Goal: Book appointment/travel/reservation

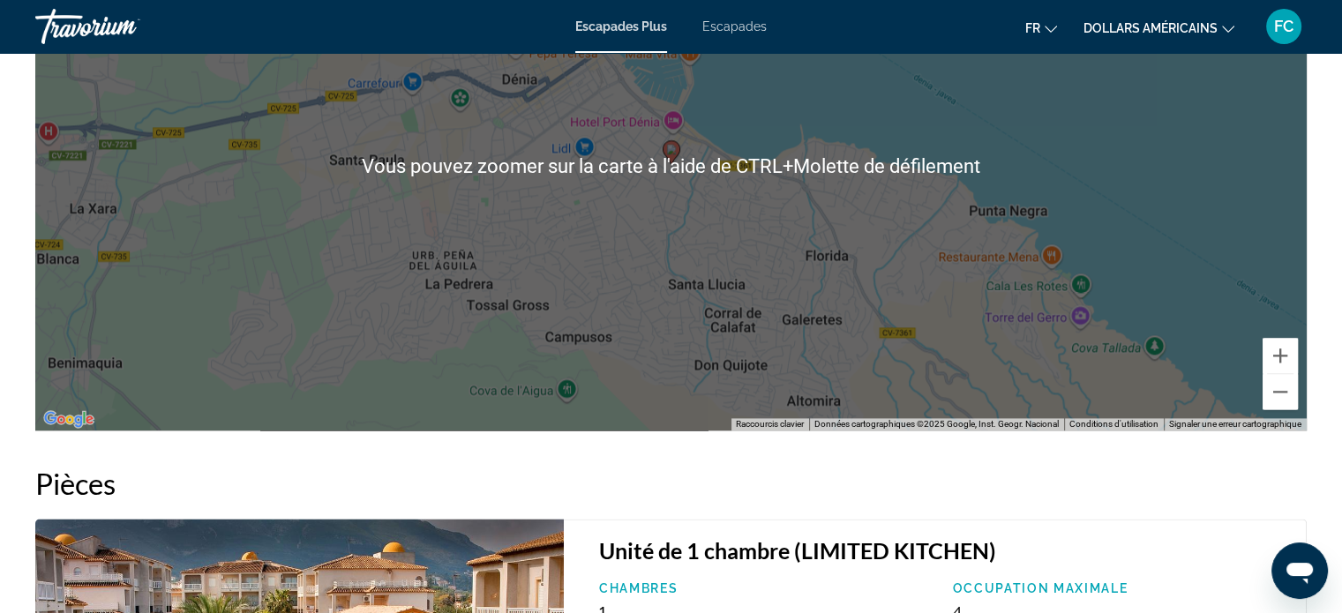
scroll to position [2468, 0]
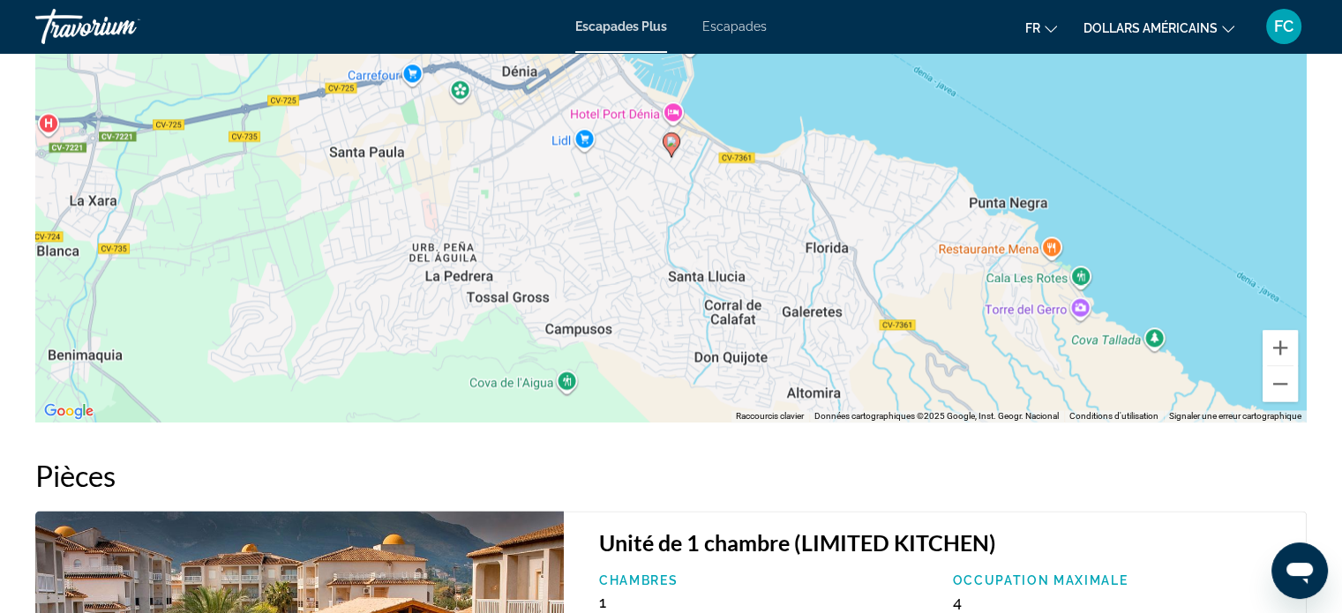
click at [1040, 250] on div "Pour activer le glissement avec le clavier, appuyez sur Alt+Entrée. Une fois ce…" at bounding box center [671, 158] width 1272 height 530
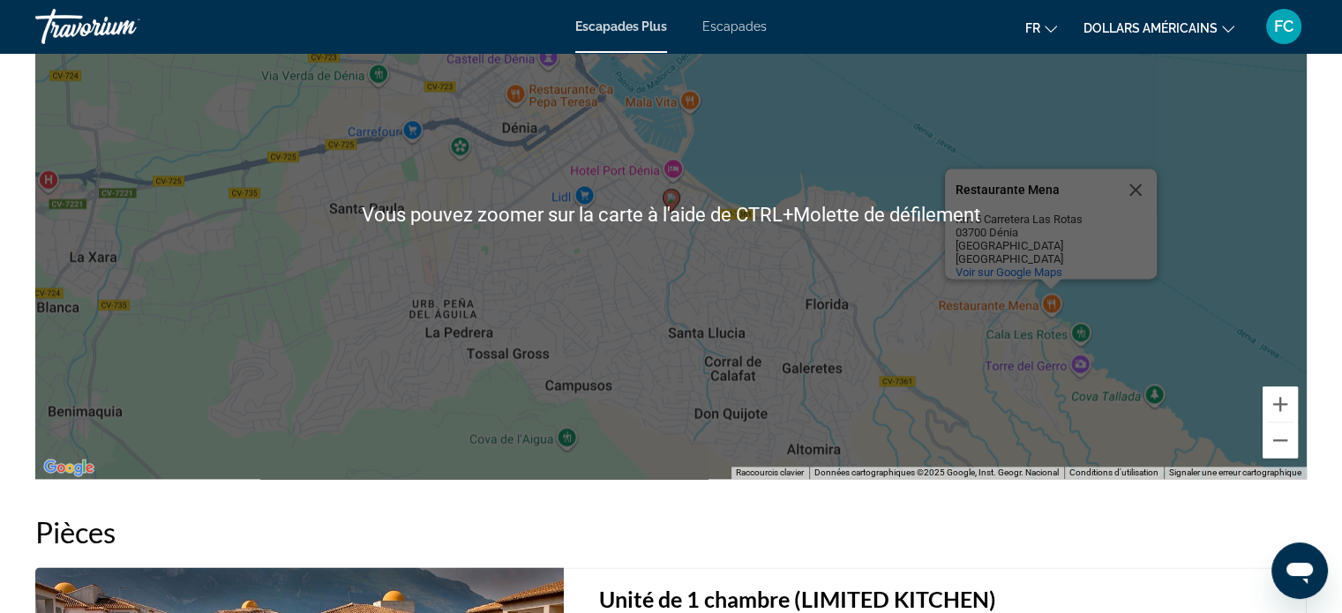
scroll to position [2401, 0]
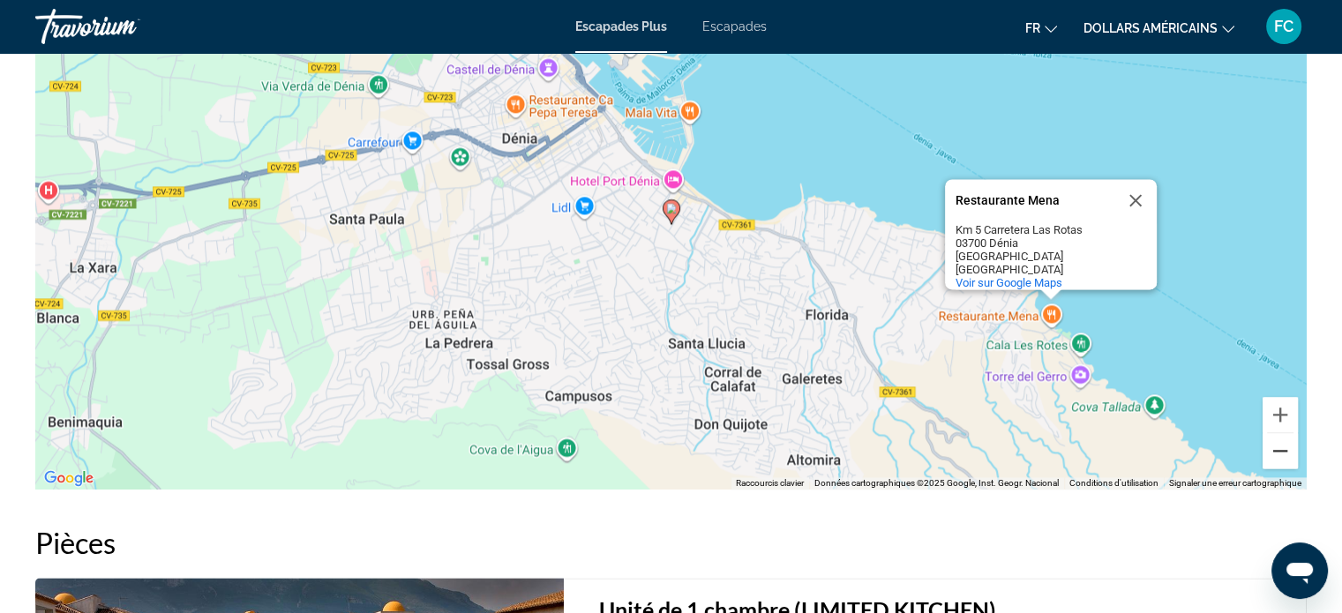
click at [1284, 451] on button "Zoom arrière" at bounding box center [1280, 450] width 35 height 35
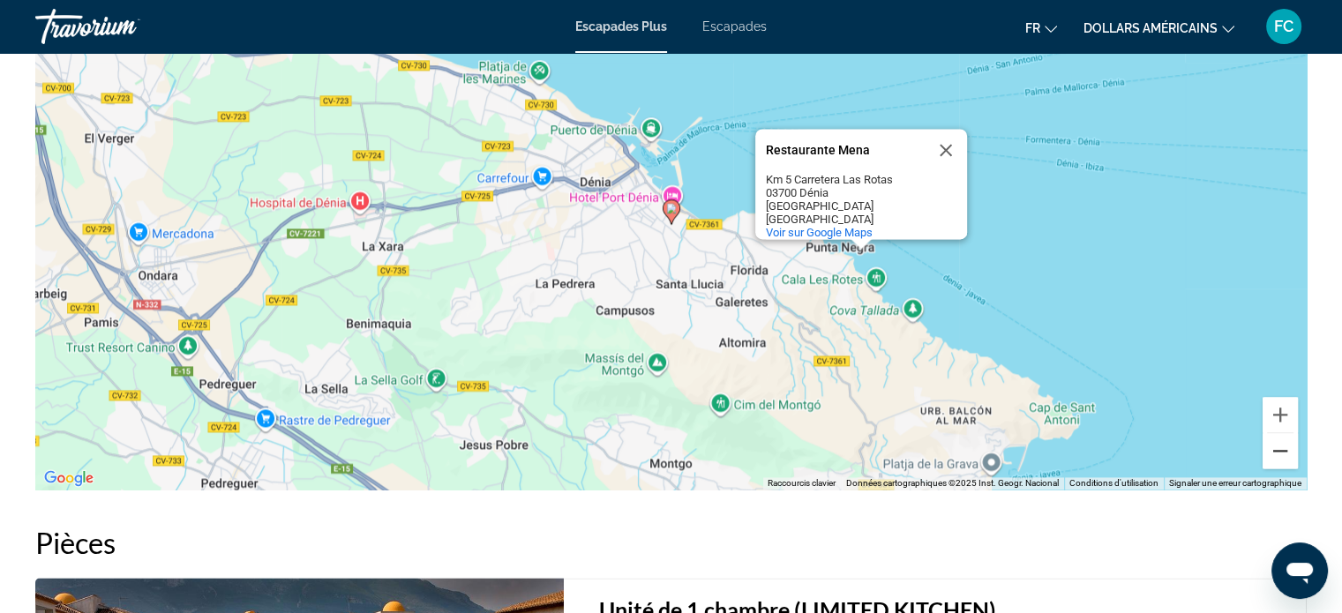
click at [1290, 447] on button "Zoom arrière" at bounding box center [1280, 450] width 35 height 35
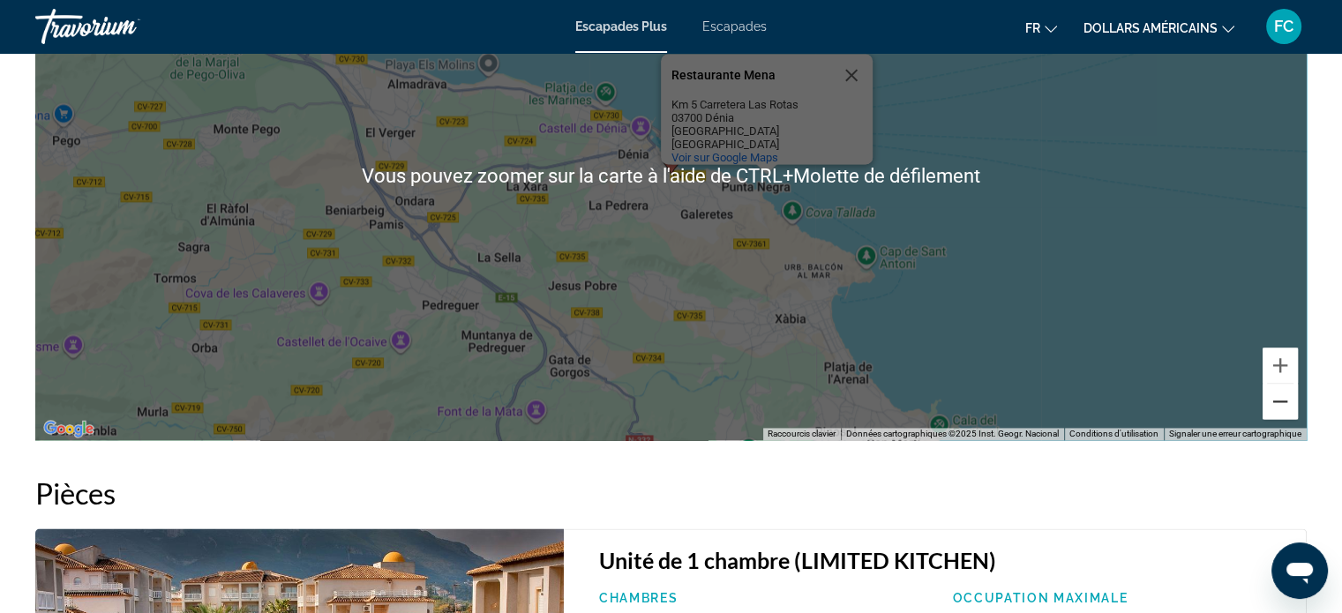
scroll to position [2468, 0]
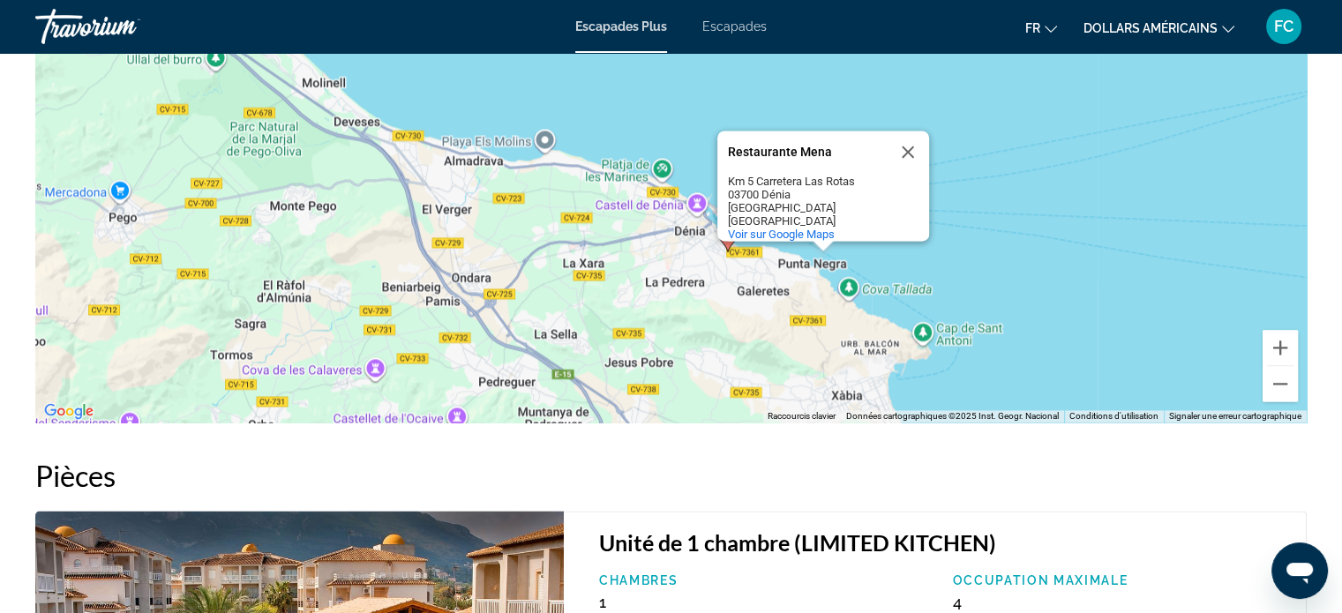
drag, startPoint x: 996, startPoint y: 250, endPoint x: 1052, endPoint y: 346, distance: 111.6
click at [1052, 346] on div "Pour activer le glissement avec le clavier, appuyez sur Alt+Entrée. Une fois ce…" at bounding box center [671, 158] width 1272 height 530
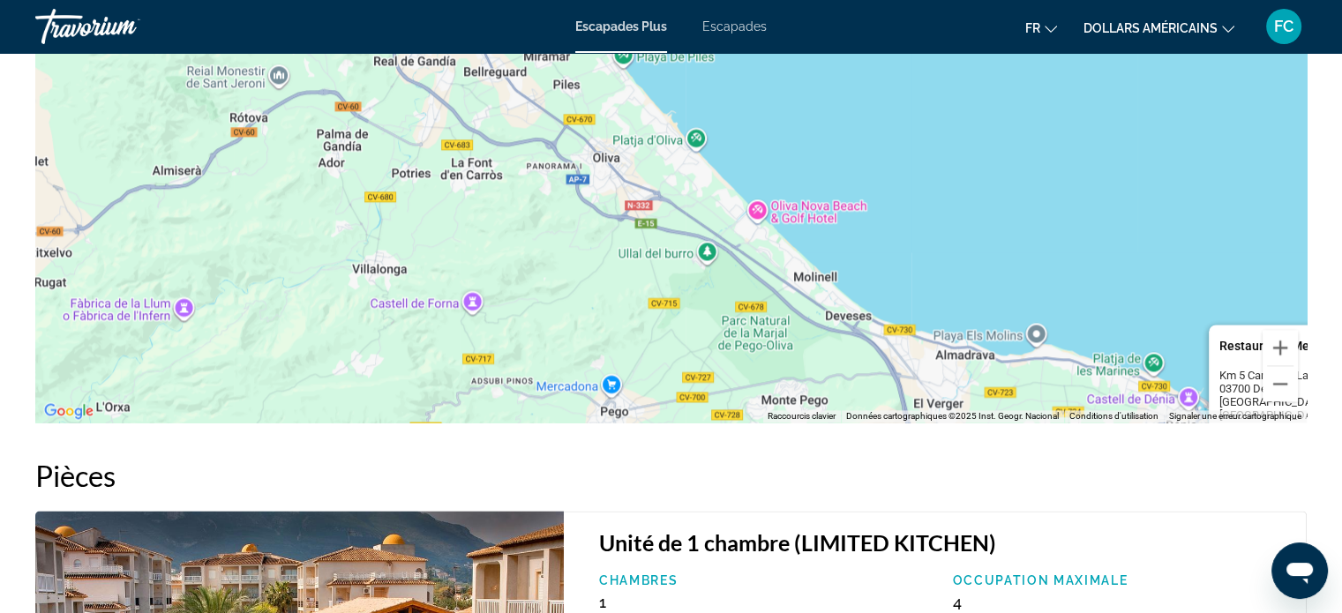
drag, startPoint x: 625, startPoint y: 230, endPoint x: 1100, endPoint y: 401, distance: 504.5
click at [1109, 412] on div "Pour activer le glissement avec le clavier, appuyez sur Alt+Entrée. Une fois ce…" at bounding box center [671, 158] width 1272 height 530
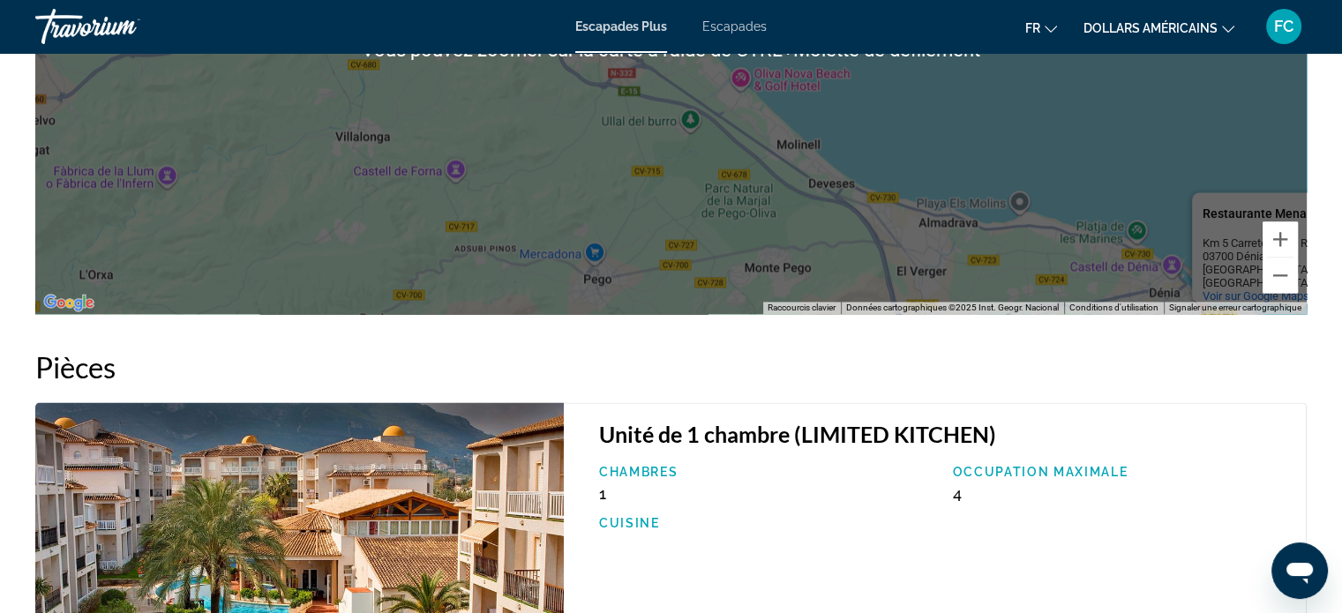
scroll to position [2577, 0]
click at [1276, 275] on button "Zoom arrière" at bounding box center [1280, 274] width 35 height 35
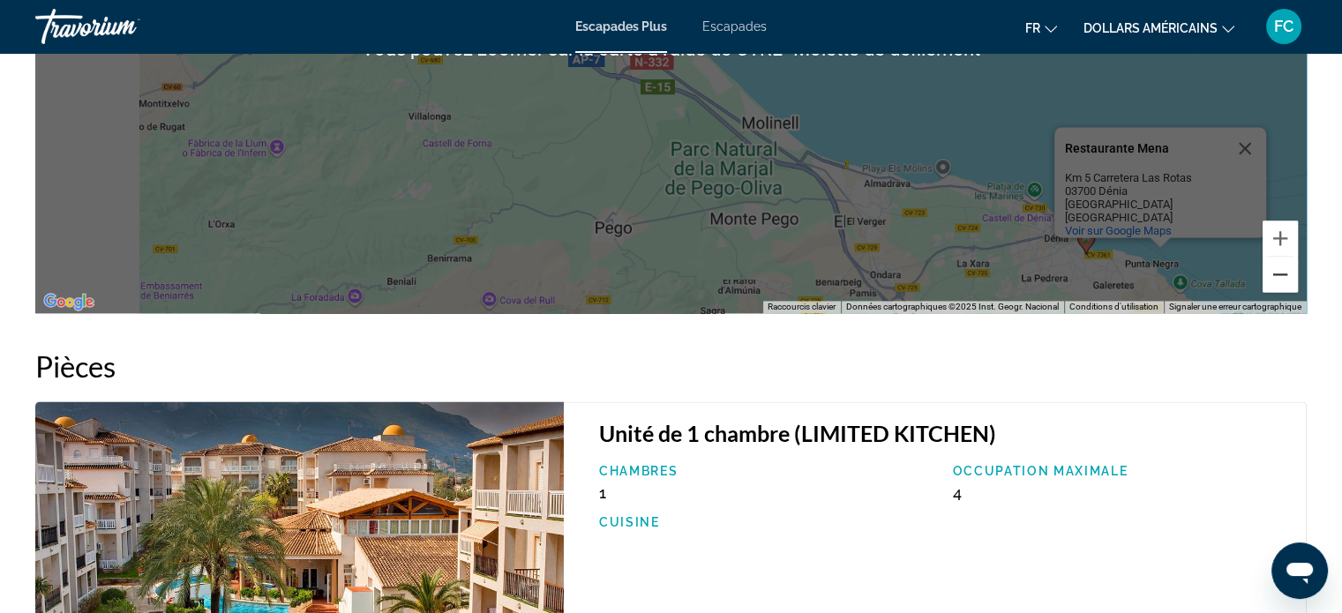
click at [1276, 275] on button "Zoom arrière" at bounding box center [1280, 274] width 35 height 35
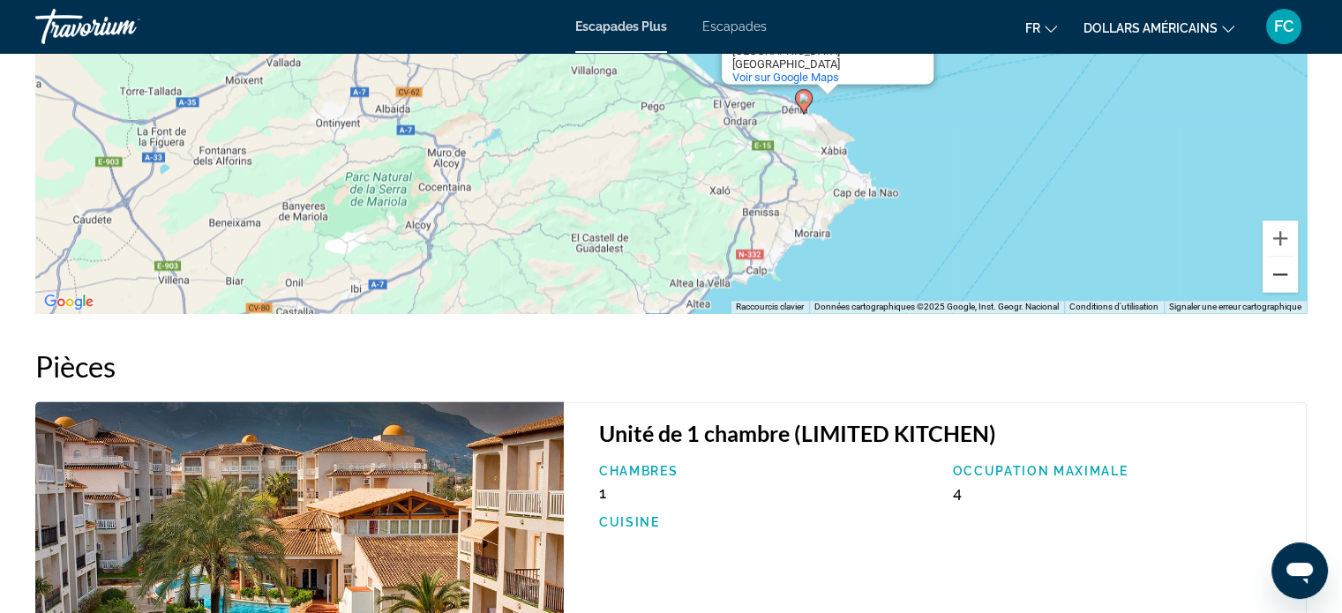
click at [1276, 275] on button "Zoom arrière" at bounding box center [1280, 274] width 35 height 35
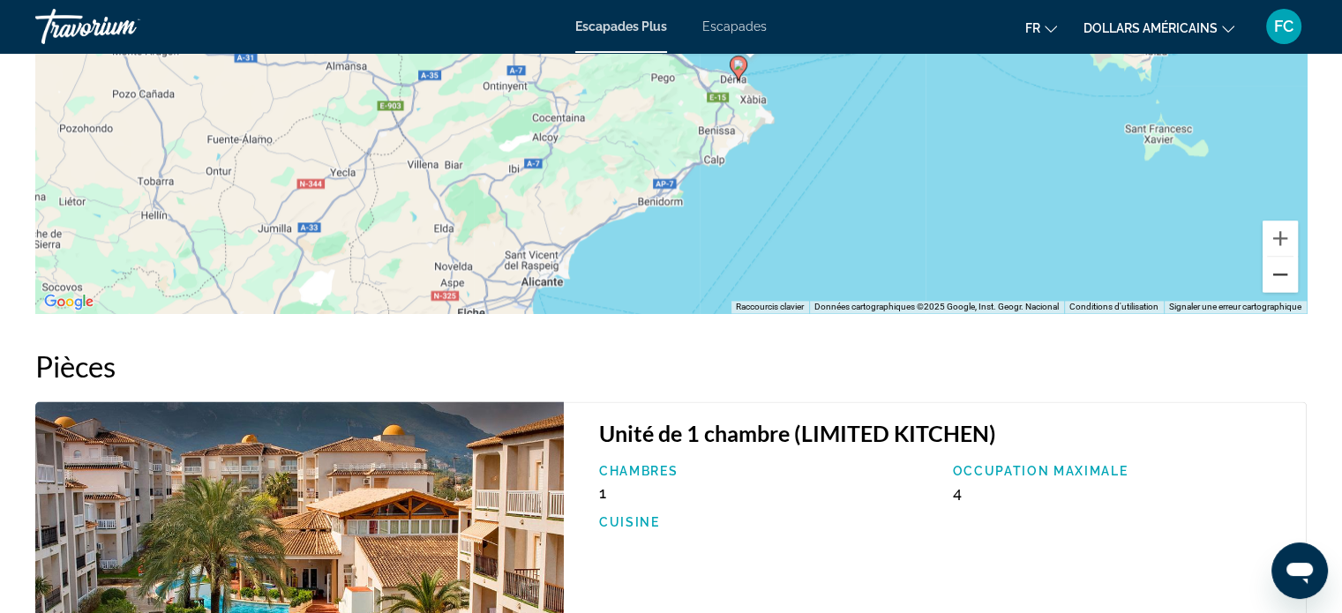
click at [1276, 275] on button "Zoom arrière" at bounding box center [1280, 274] width 35 height 35
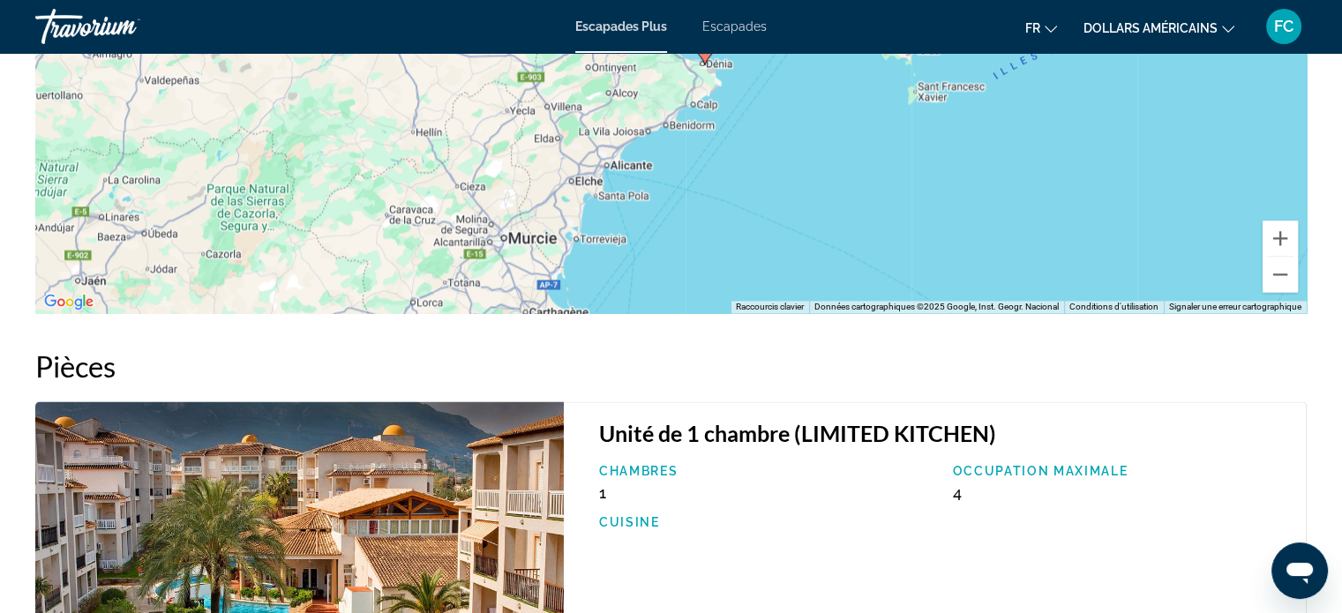
click at [583, 246] on div "Pour activer le glissement avec le clavier, appuyez sur Alt+Entrée. Une fois ce…" at bounding box center [671, 49] width 1272 height 530
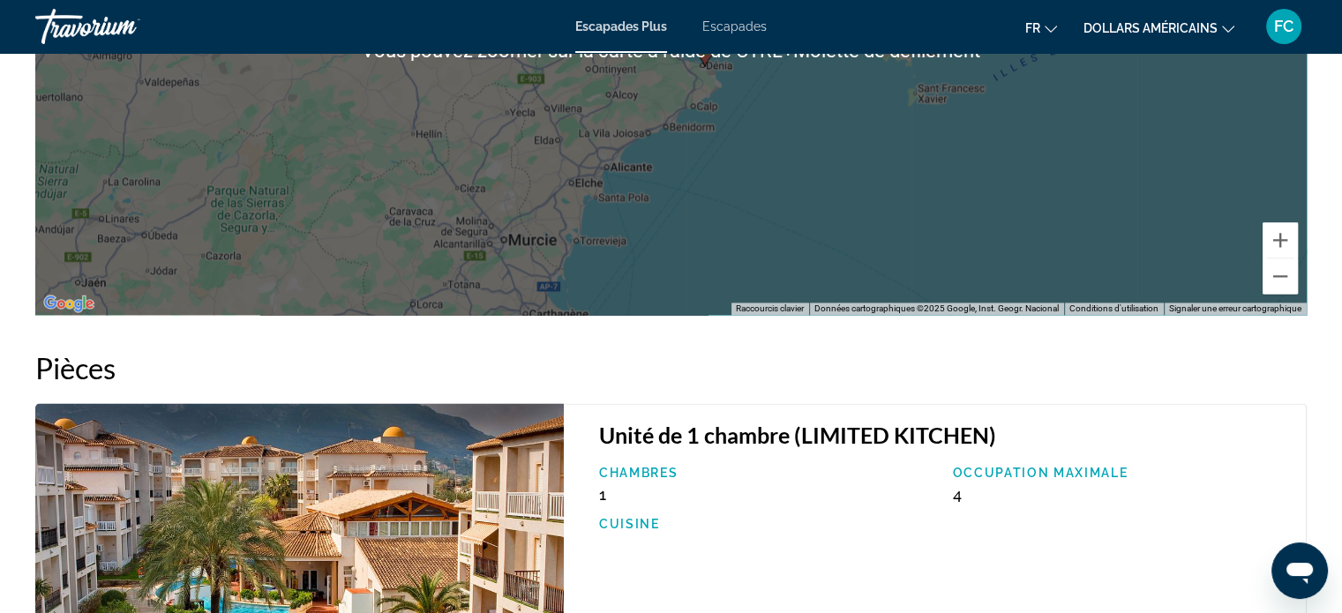
scroll to position [2600, 0]
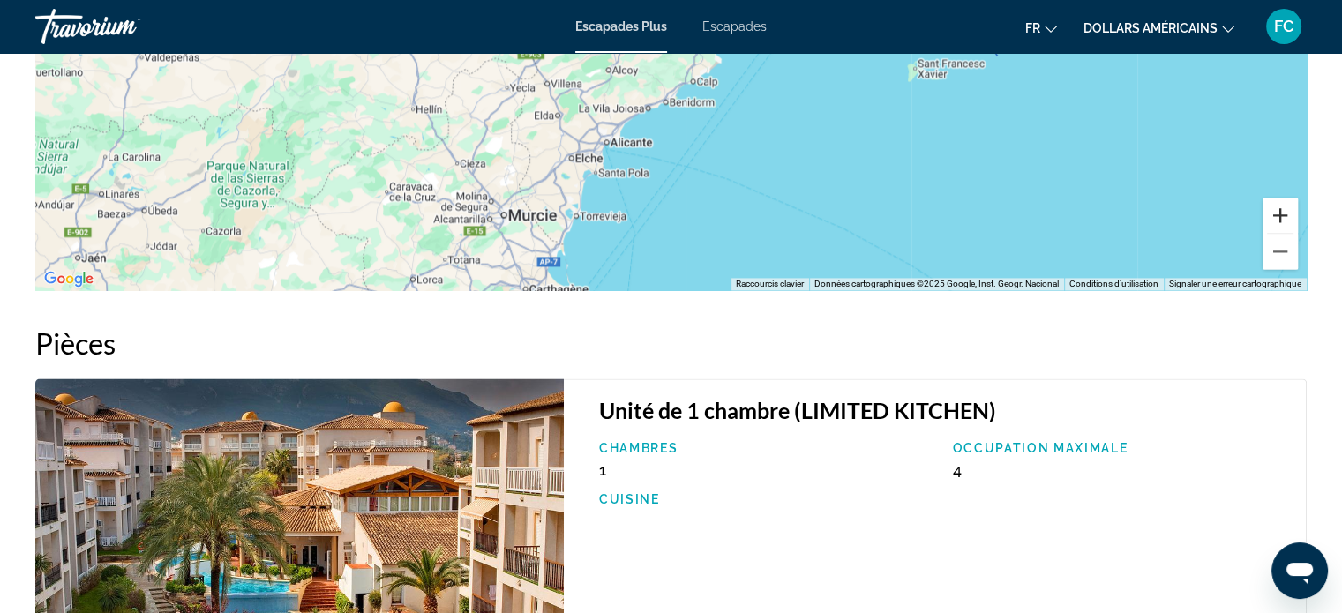
click at [1281, 216] on button "Zoom avant" at bounding box center [1280, 215] width 35 height 35
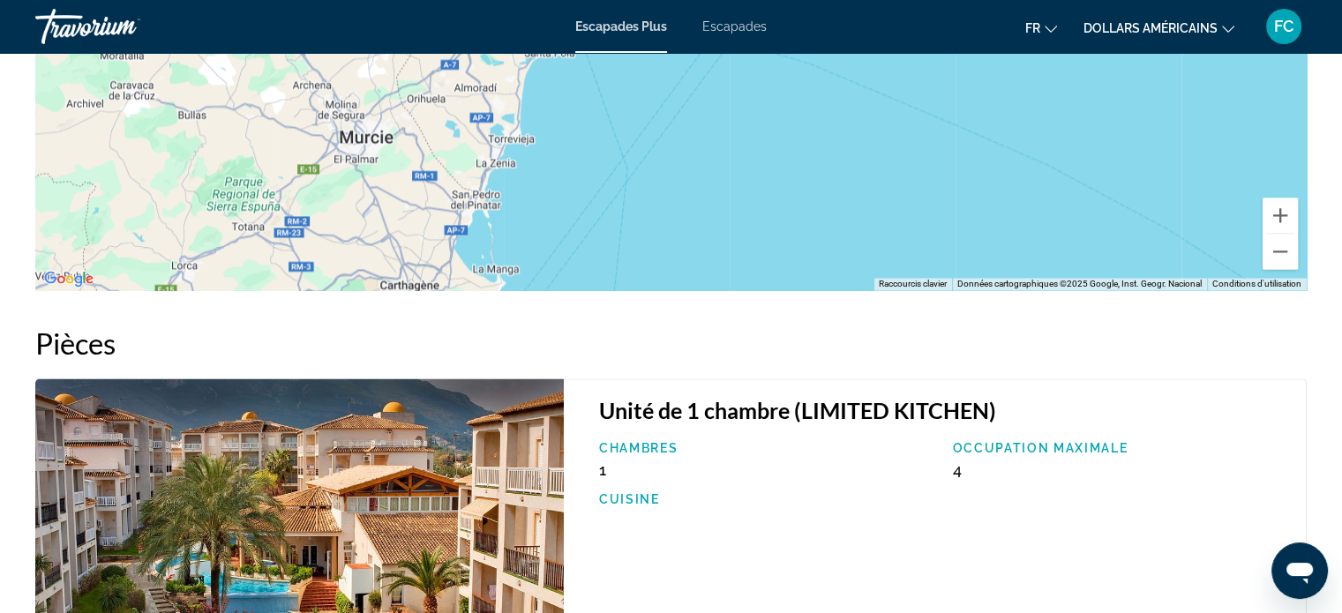
drag, startPoint x: 936, startPoint y: 224, endPoint x: 960, endPoint y: -41, distance: 266.8
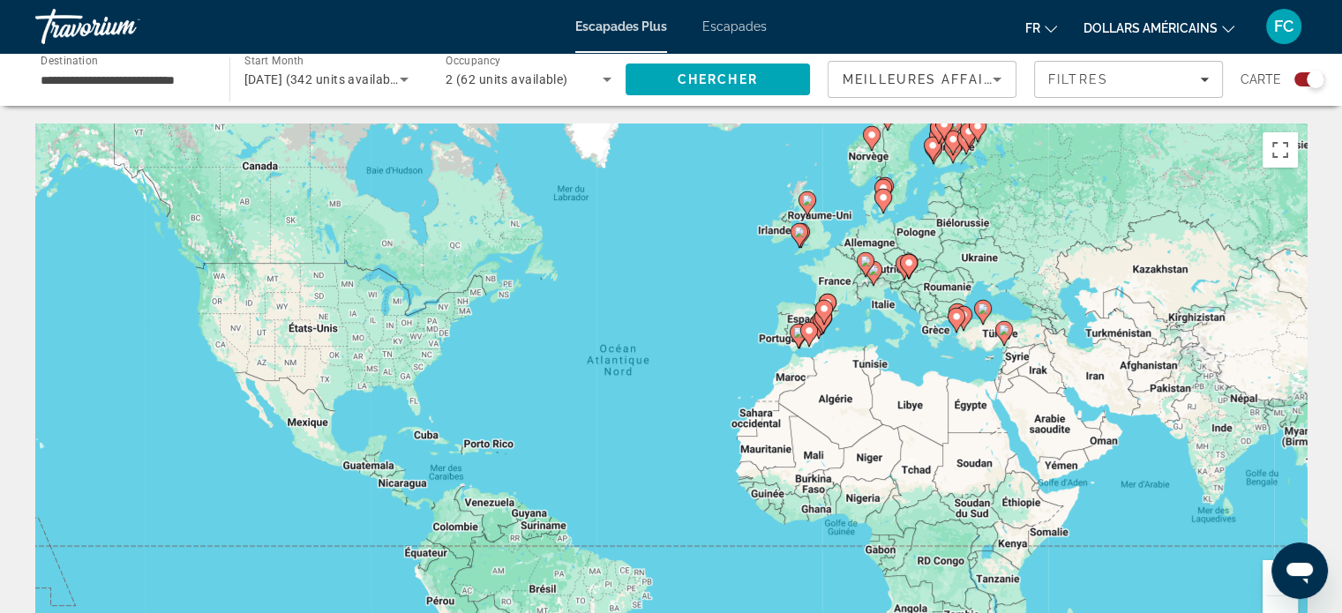
click at [830, 327] on gmp-advanced-marker "Contenu principal" at bounding box center [824, 321] width 18 height 26
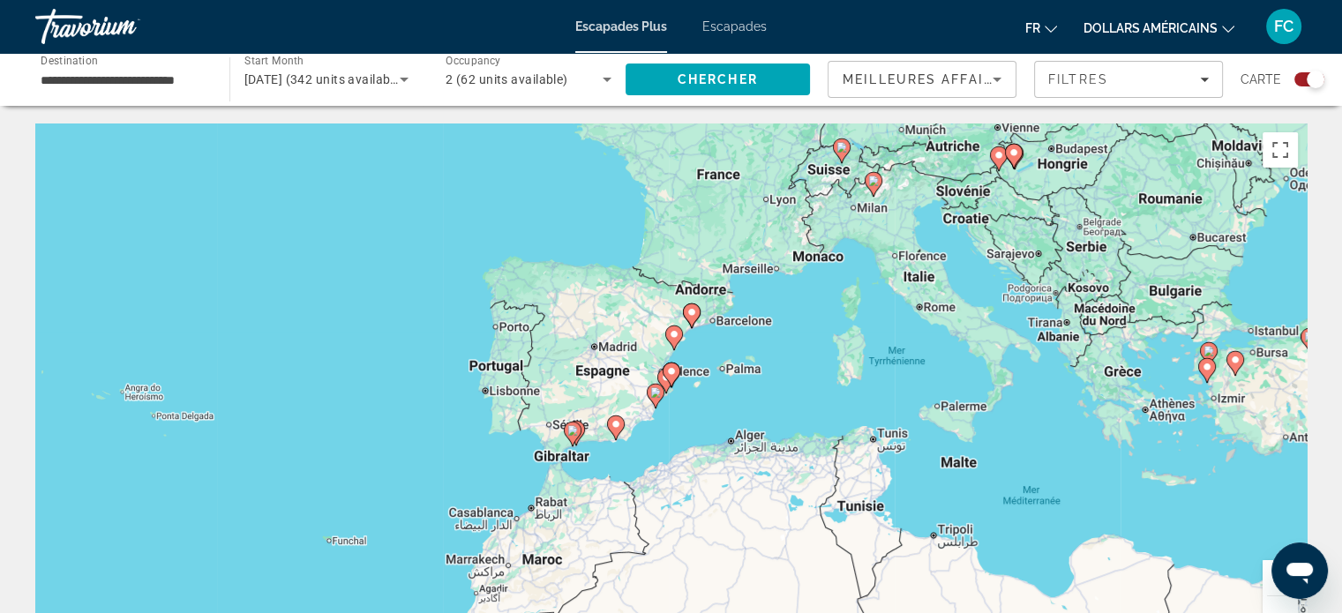
click at [685, 395] on div "Pour activer le glissement avec le clavier, appuyez sur Alt+Entrée. Une fois ce…" at bounding box center [671, 389] width 1272 height 530
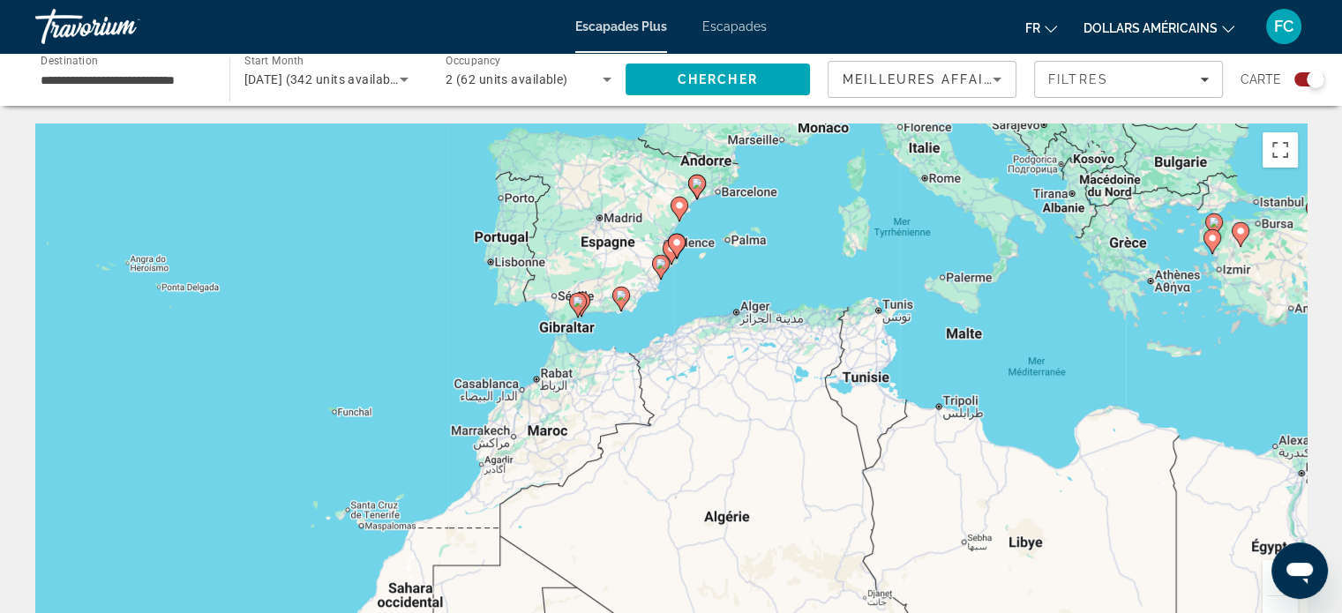
drag, startPoint x: 1239, startPoint y: 504, endPoint x: 1243, endPoint y: 361, distance: 143.0
click at [1243, 361] on div "Pour activer le glissement avec le clavier, appuyez sur Alt+Entrée. Une fois ce…" at bounding box center [671, 389] width 1272 height 530
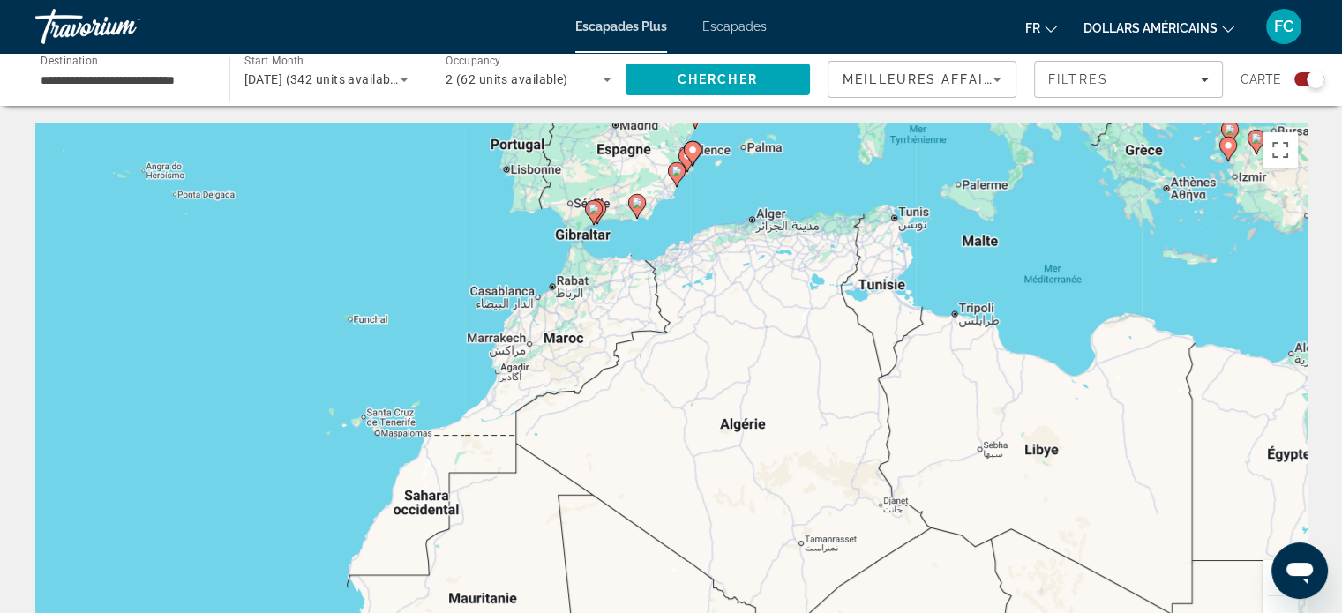
drag, startPoint x: 1212, startPoint y: 439, endPoint x: 1231, endPoint y: 357, distance: 84.4
click at [1231, 357] on div "Pour activer le glissement avec le clavier, appuyez sur Alt+Entrée. Une fois ce…" at bounding box center [671, 389] width 1272 height 530
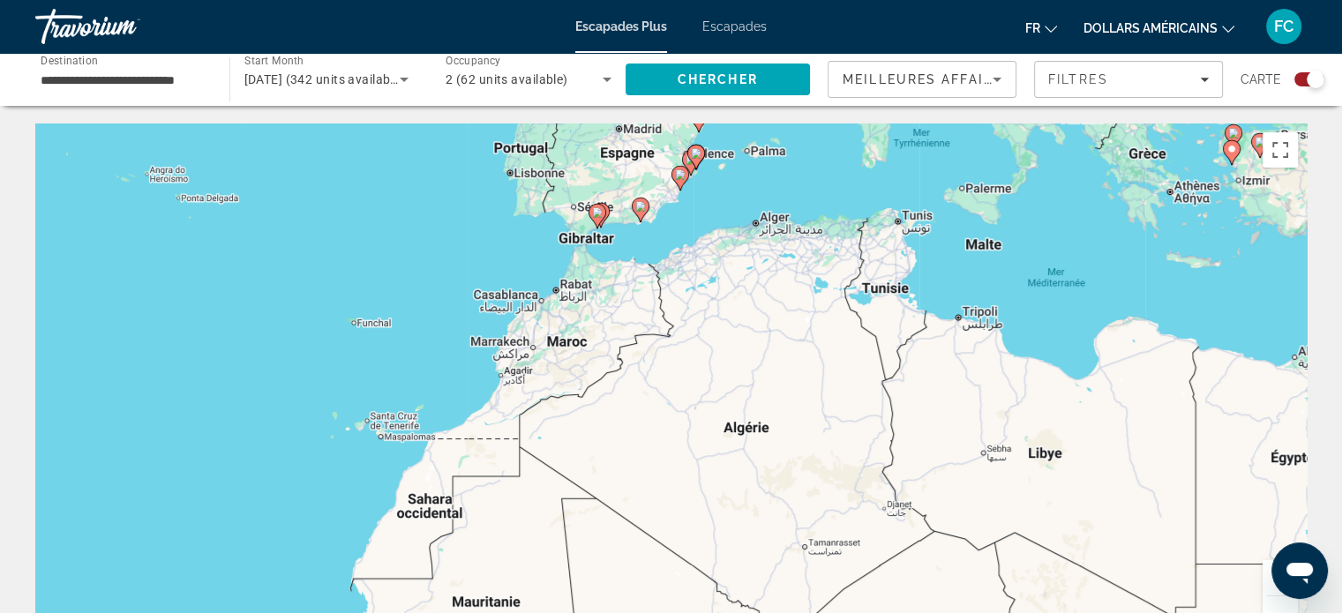
click at [883, 447] on div "Pour activer le glissement avec le clavier, appuyez sur Alt+Entrée. Une fois ce…" at bounding box center [671, 389] width 1272 height 530
click at [681, 175] on image "Contenu principal" at bounding box center [680, 174] width 11 height 11
type input "**********"
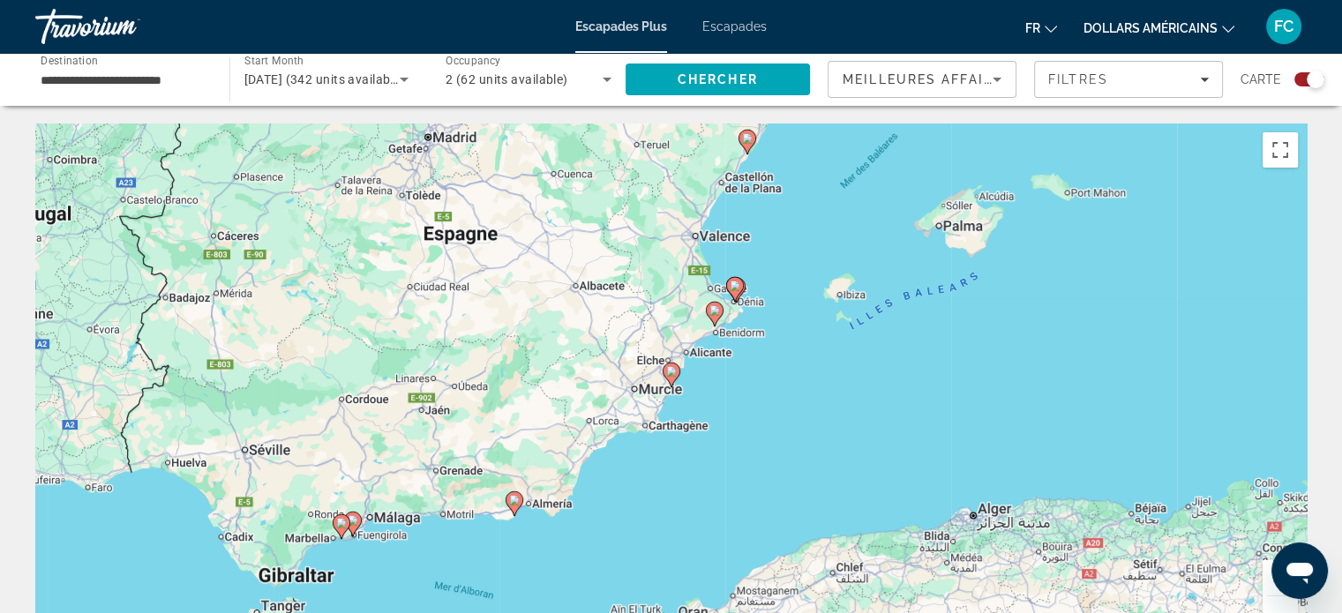
click at [671, 370] on image "Contenu principal" at bounding box center [671, 371] width 11 height 11
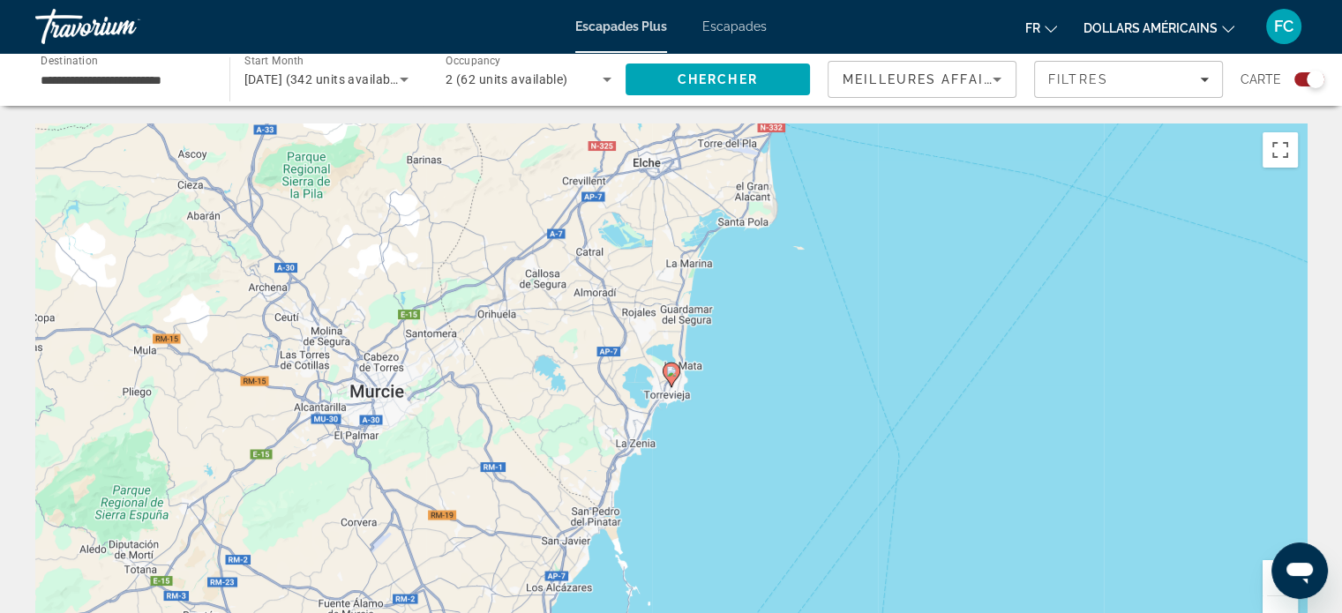
click at [674, 373] on image "Contenu principal" at bounding box center [671, 371] width 11 height 11
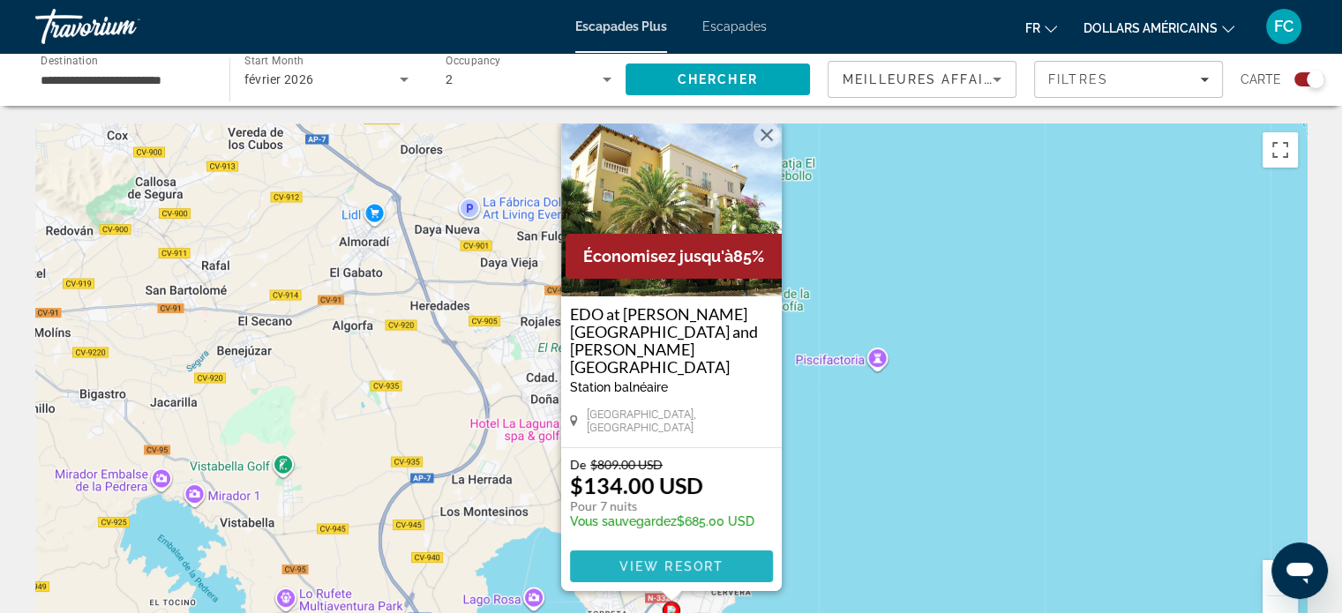
click at [692, 568] on span "View Resort" at bounding box center [671, 567] width 104 height 14
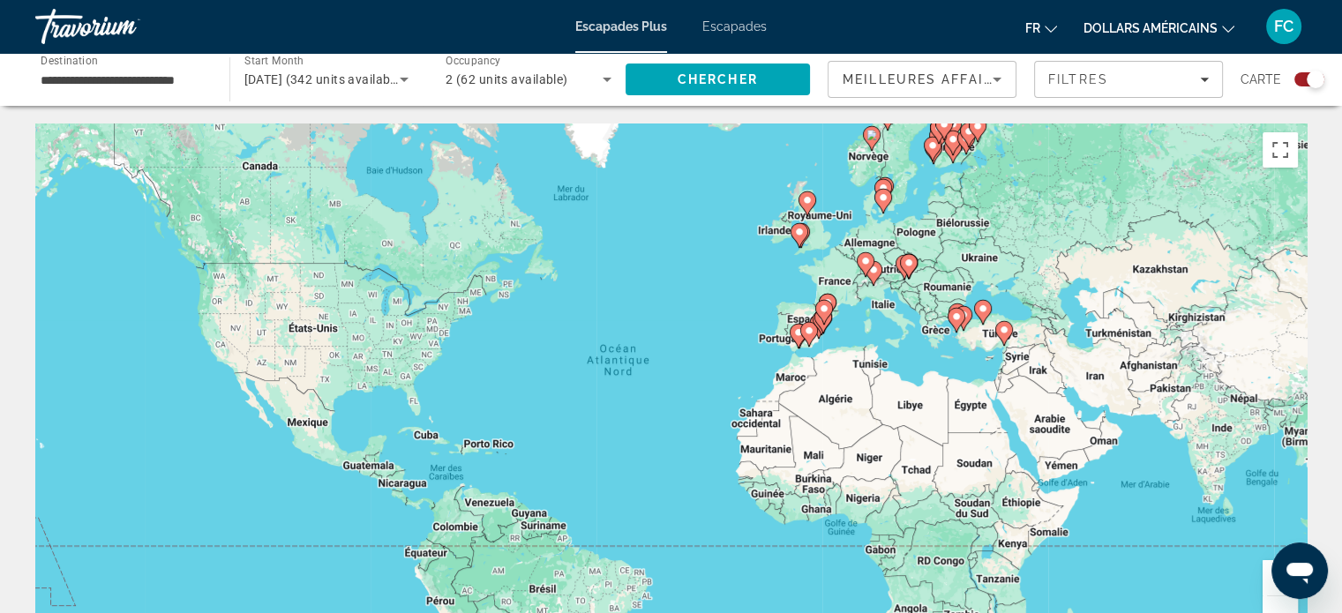
click at [403, 79] on icon "Search widget" at bounding box center [404, 80] width 9 height 4
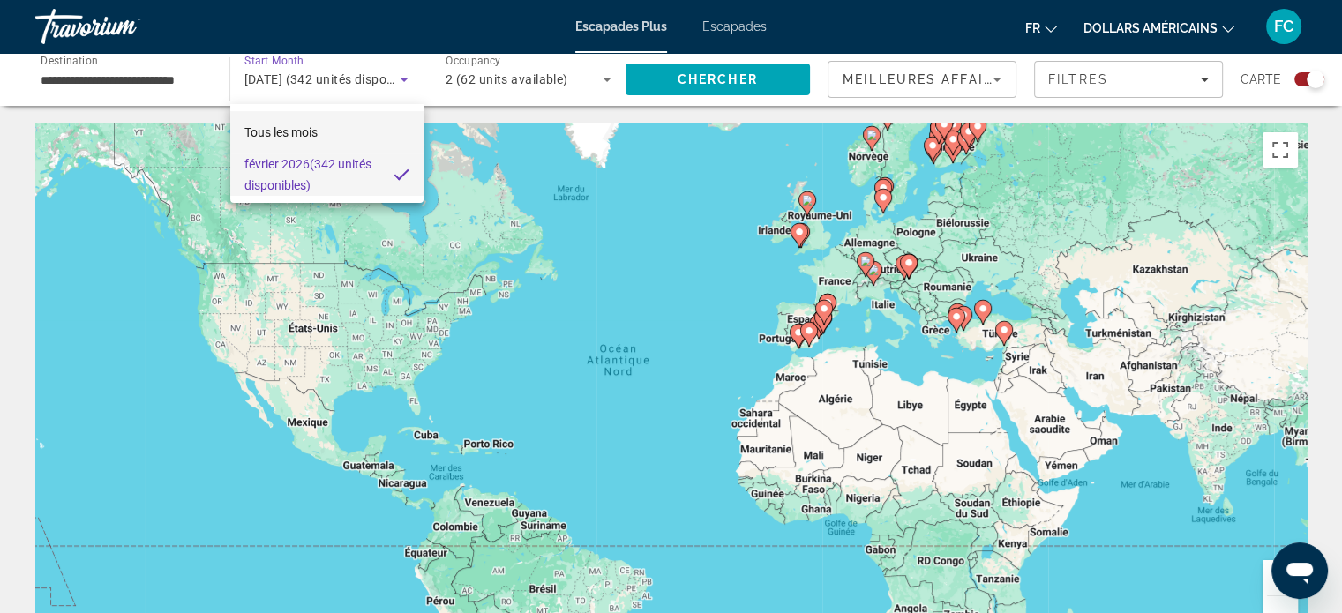
click at [326, 132] on mat-option "Tous les mois" at bounding box center [326, 132] width 193 height 42
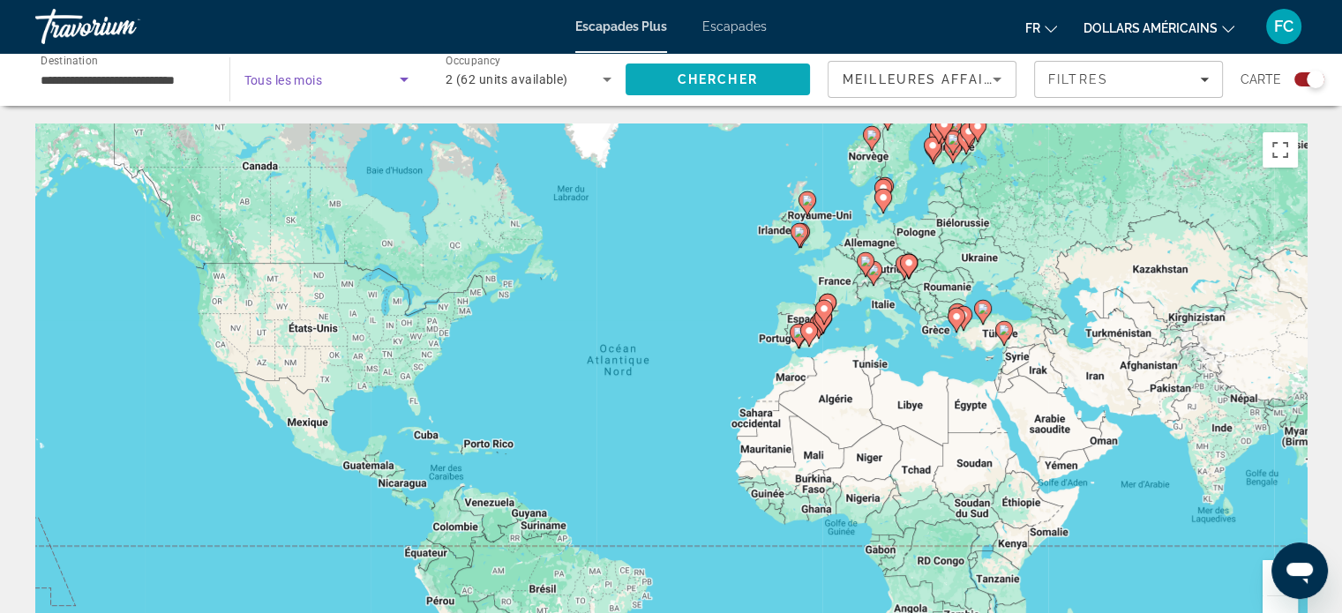
click at [706, 77] on span "Chercher" at bounding box center [718, 79] width 80 height 14
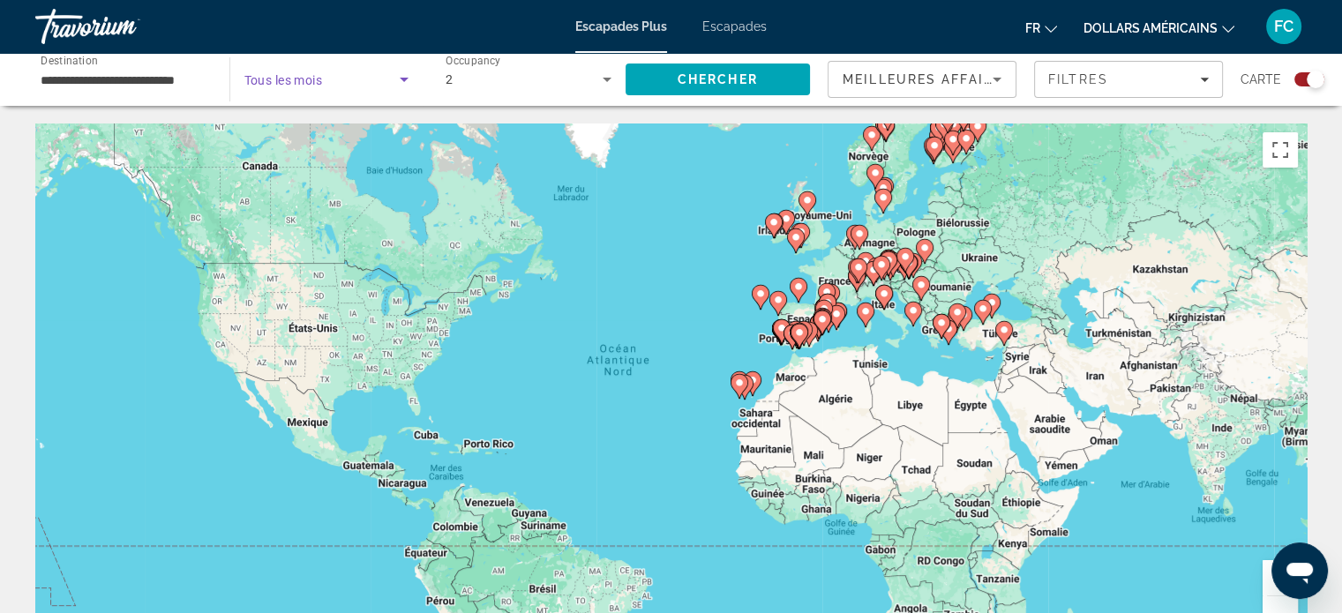
click at [406, 79] on icon "Search widget" at bounding box center [404, 80] width 9 height 4
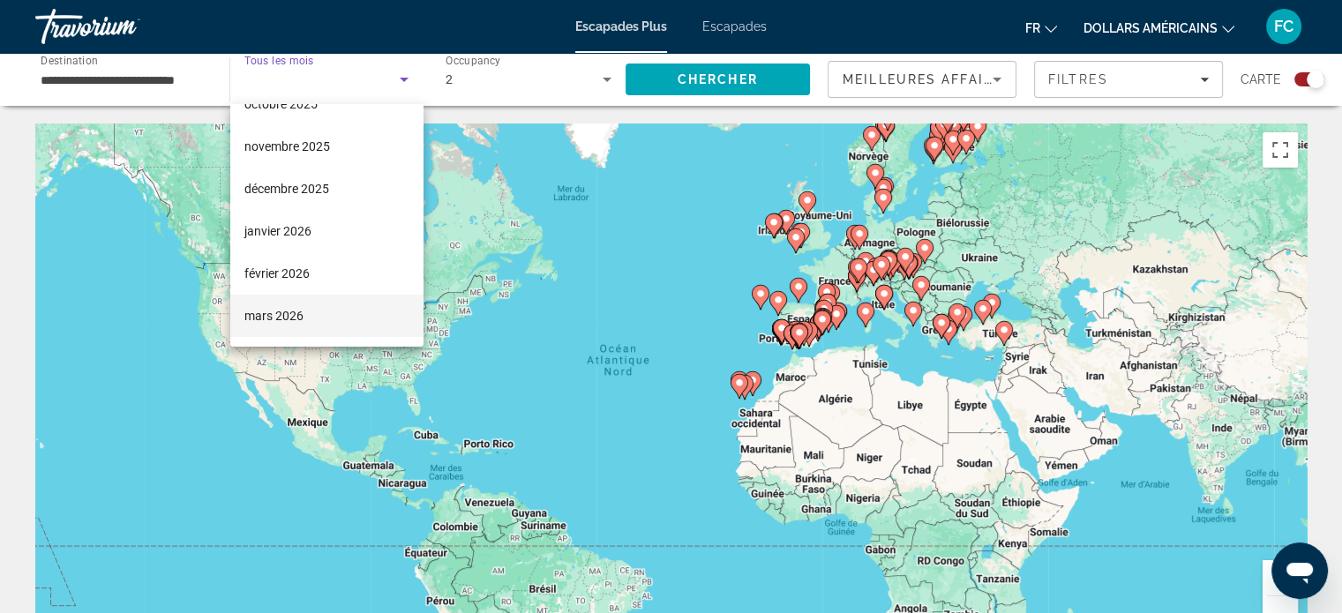
scroll to position [154, 0]
click at [299, 146] on font "janvier 2026" at bounding box center [277, 147] width 67 height 14
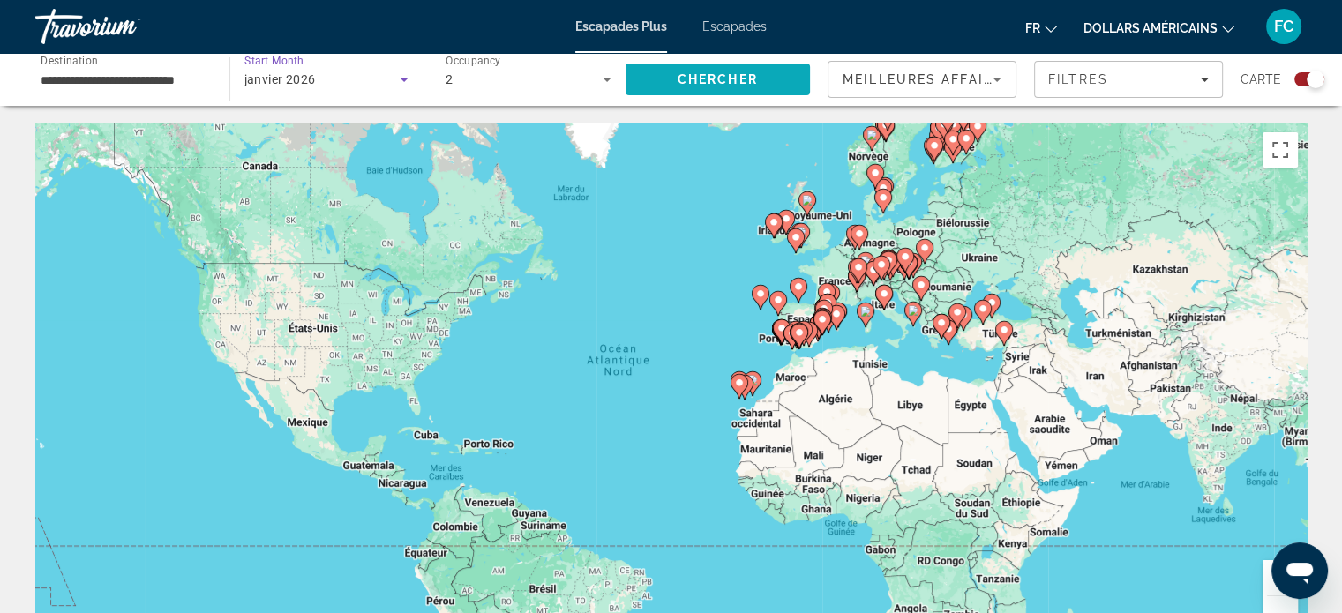
click at [737, 78] on span "Chercher" at bounding box center [718, 79] width 80 height 14
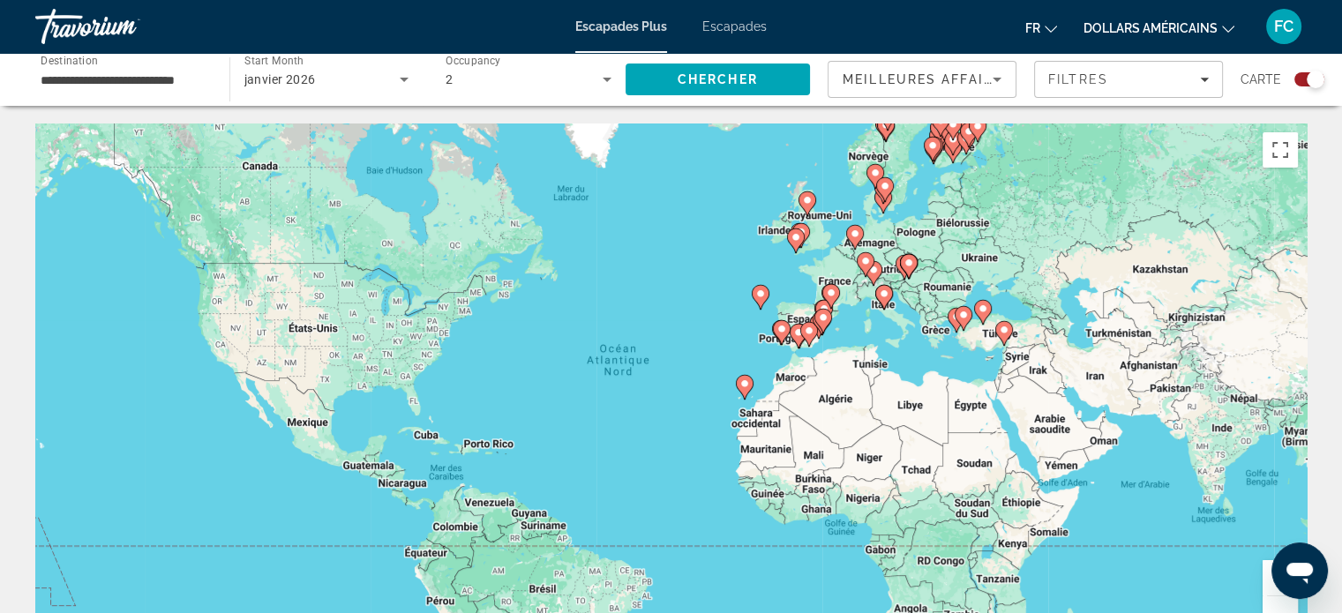
click at [858, 330] on div "Pour activer le glissement avec le clavier, appuyez sur Alt+Entrée. Une fois ce…" at bounding box center [671, 389] width 1272 height 530
click at [823, 321] on image "Contenu principal" at bounding box center [823, 317] width 11 height 11
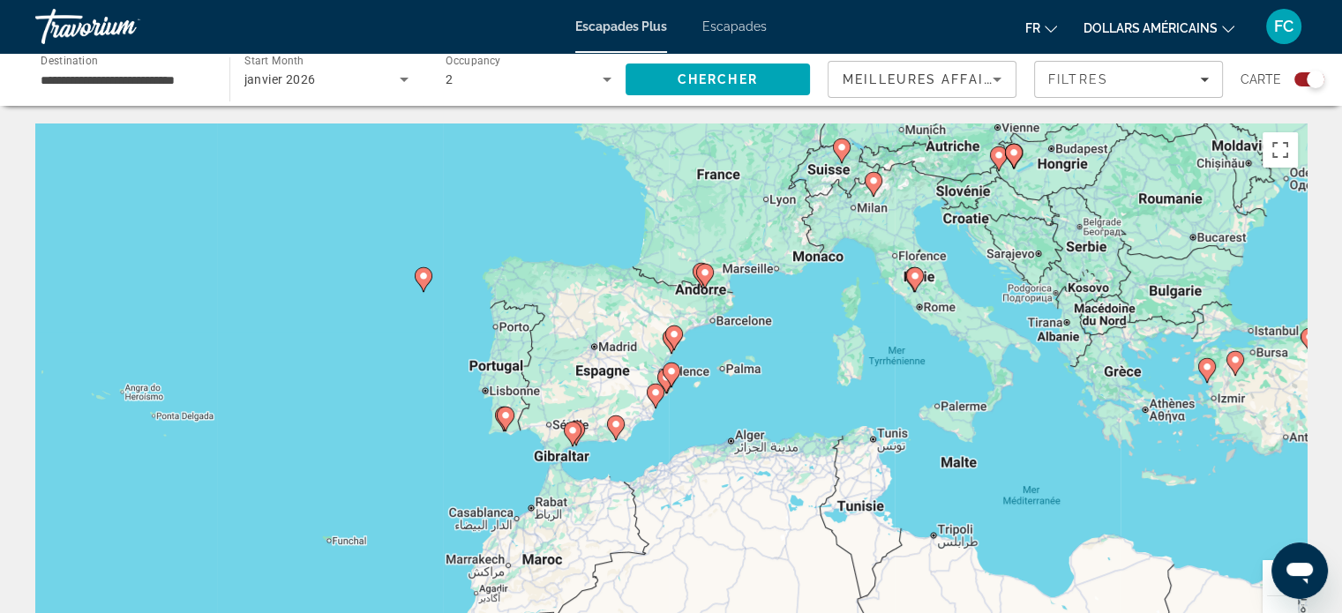
click at [656, 395] on image "Contenu principal" at bounding box center [656, 392] width 11 height 11
type input "**********"
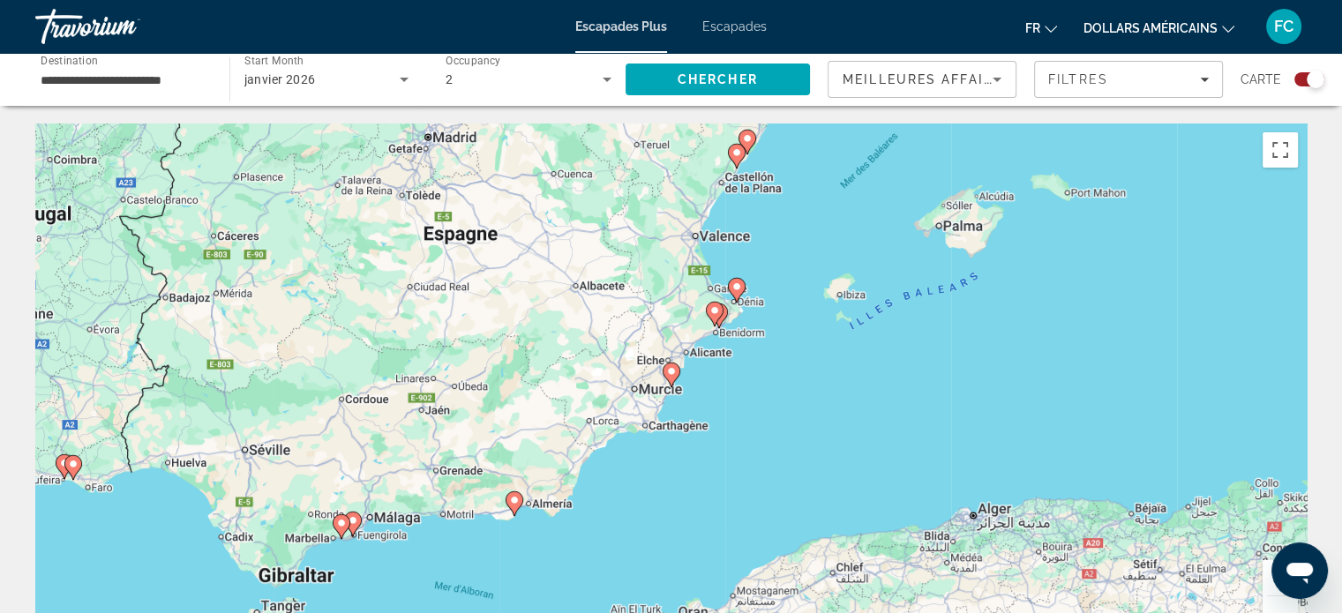
click at [671, 372] on image "Contenu principal" at bounding box center [671, 371] width 11 height 11
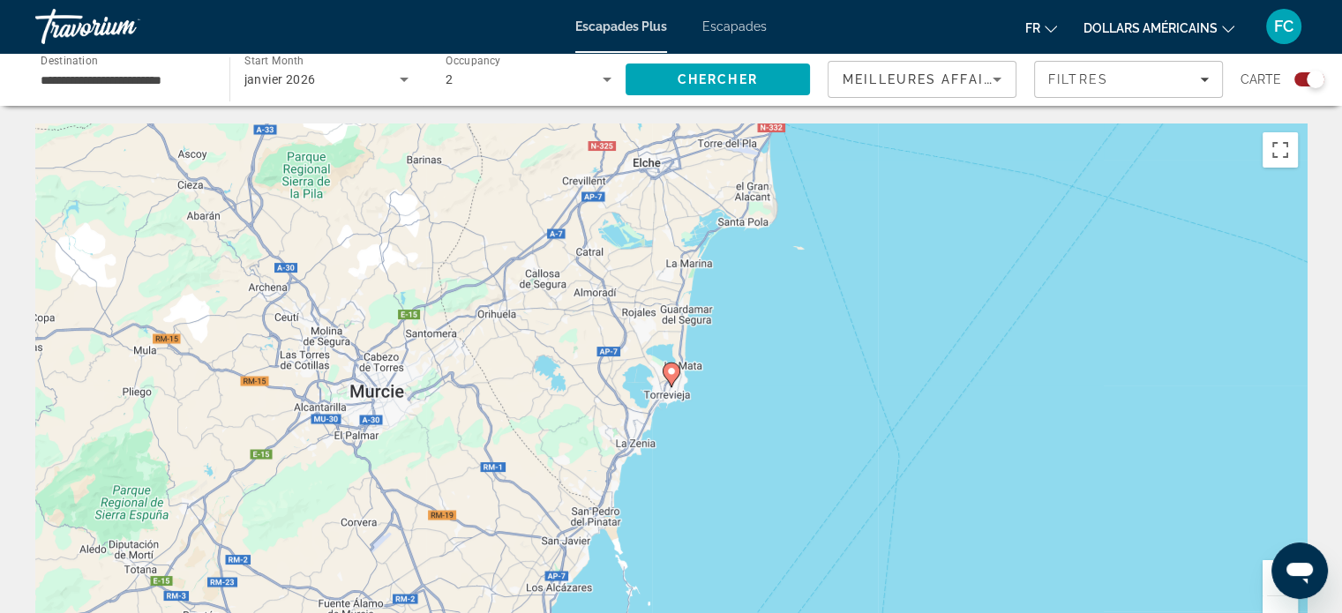
click at [671, 372] on image "Contenu principal" at bounding box center [671, 371] width 11 height 11
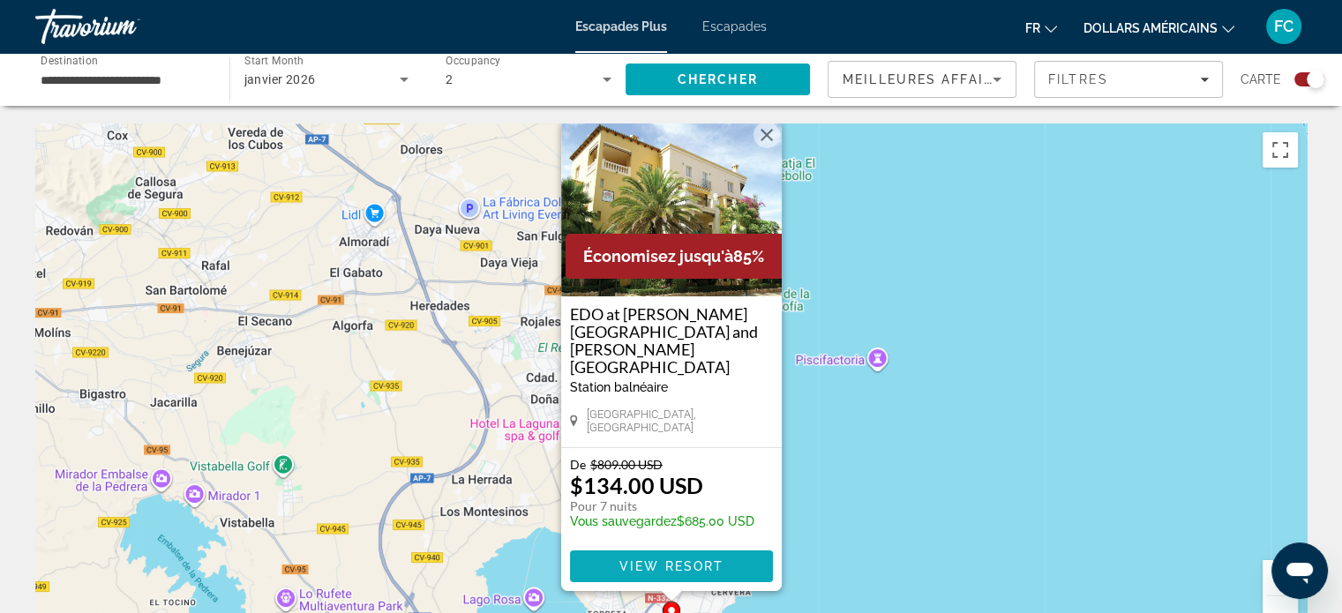
click at [712, 566] on span "View Resort" at bounding box center [671, 567] width 104 height 14
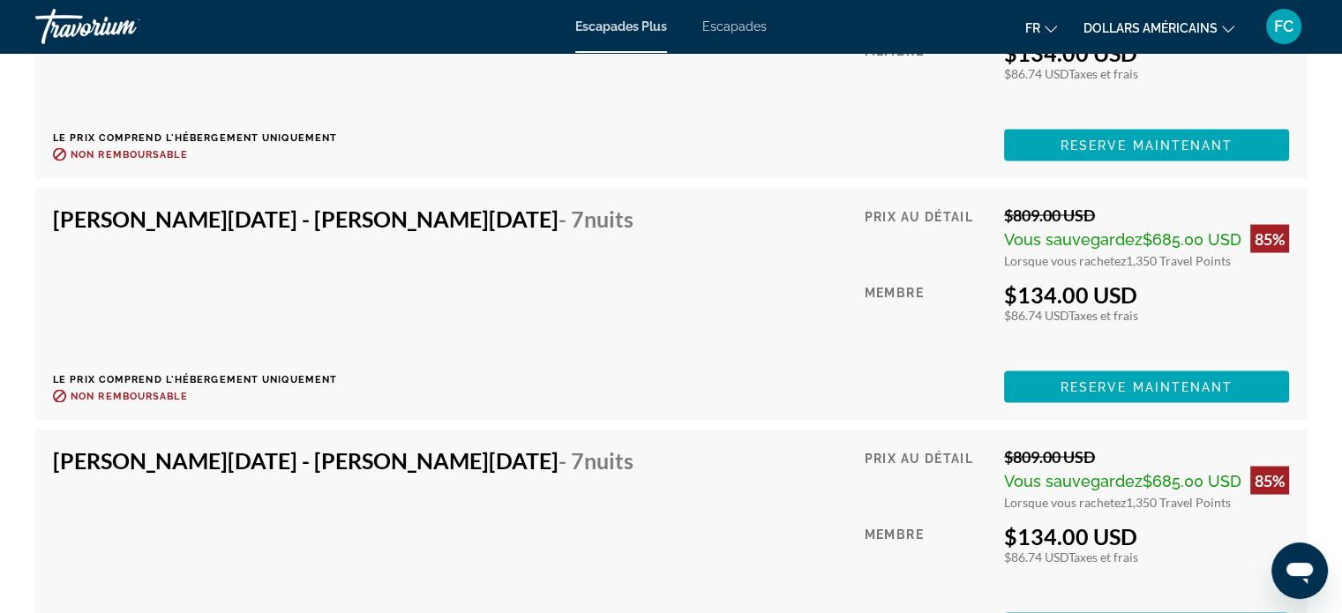
scroll to position [3354, 0]
